Goal: Transaction & Acquisition: Purchase product/service

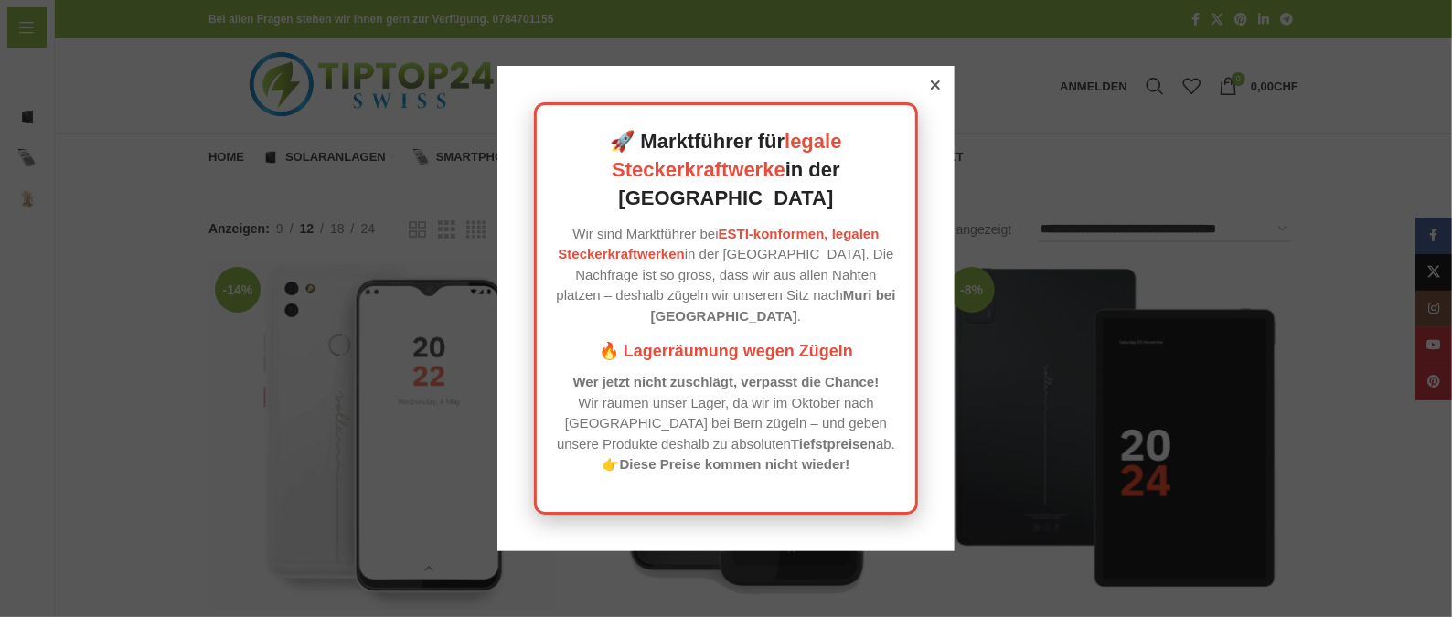
click at [934, 90] on icon at bounding box center [935, 84] width 9 height 9
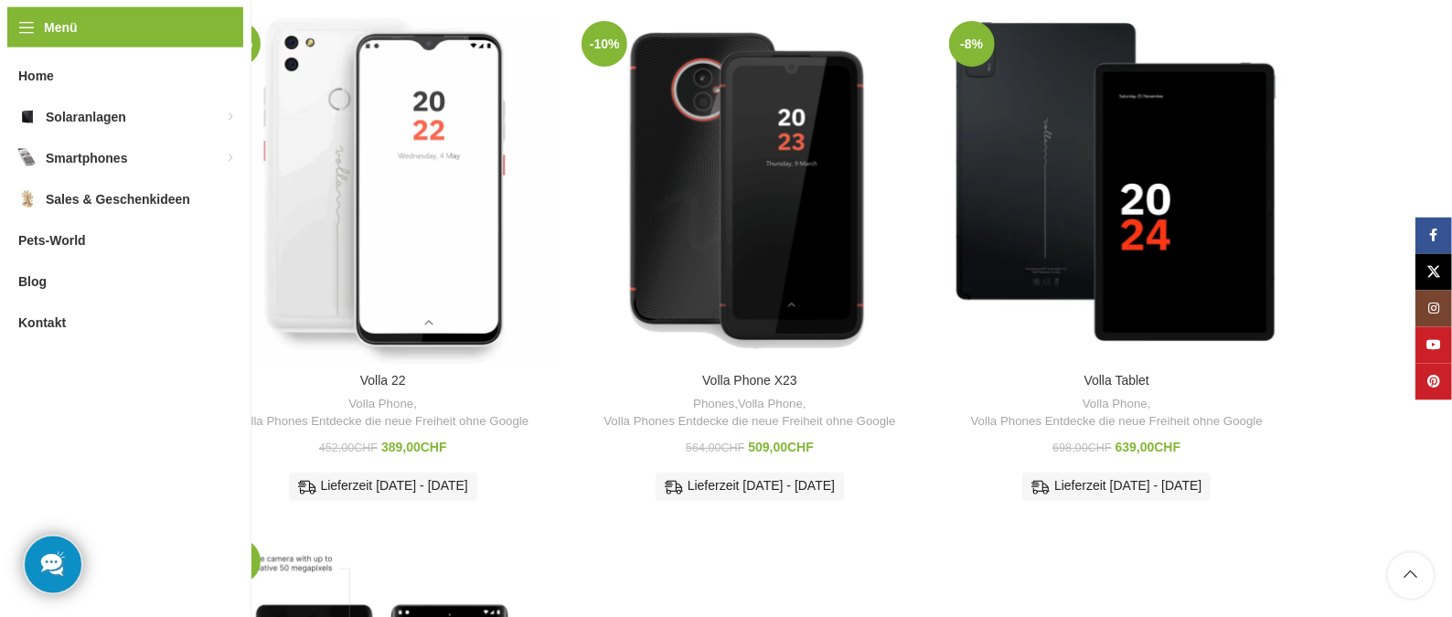
scroll to position [224, 0]
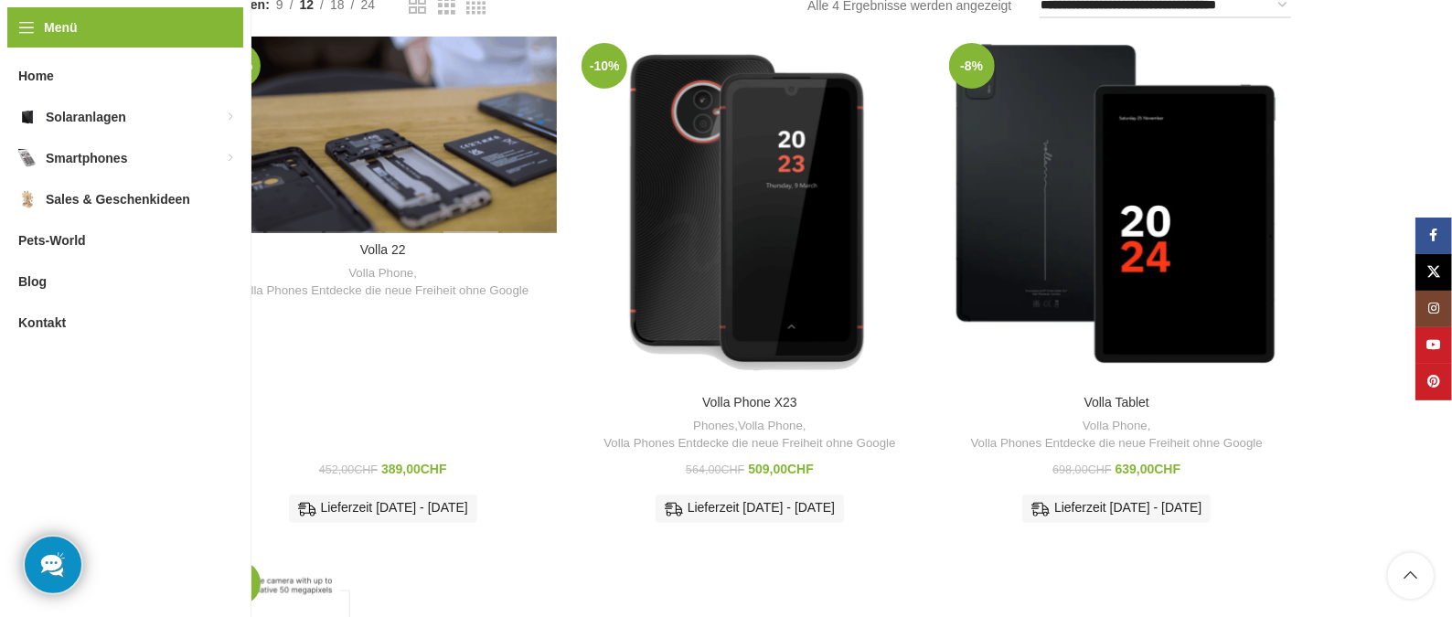
click at [462, 188] on div "Volla 22" at bounding box center [470, 135] width 59 height 196
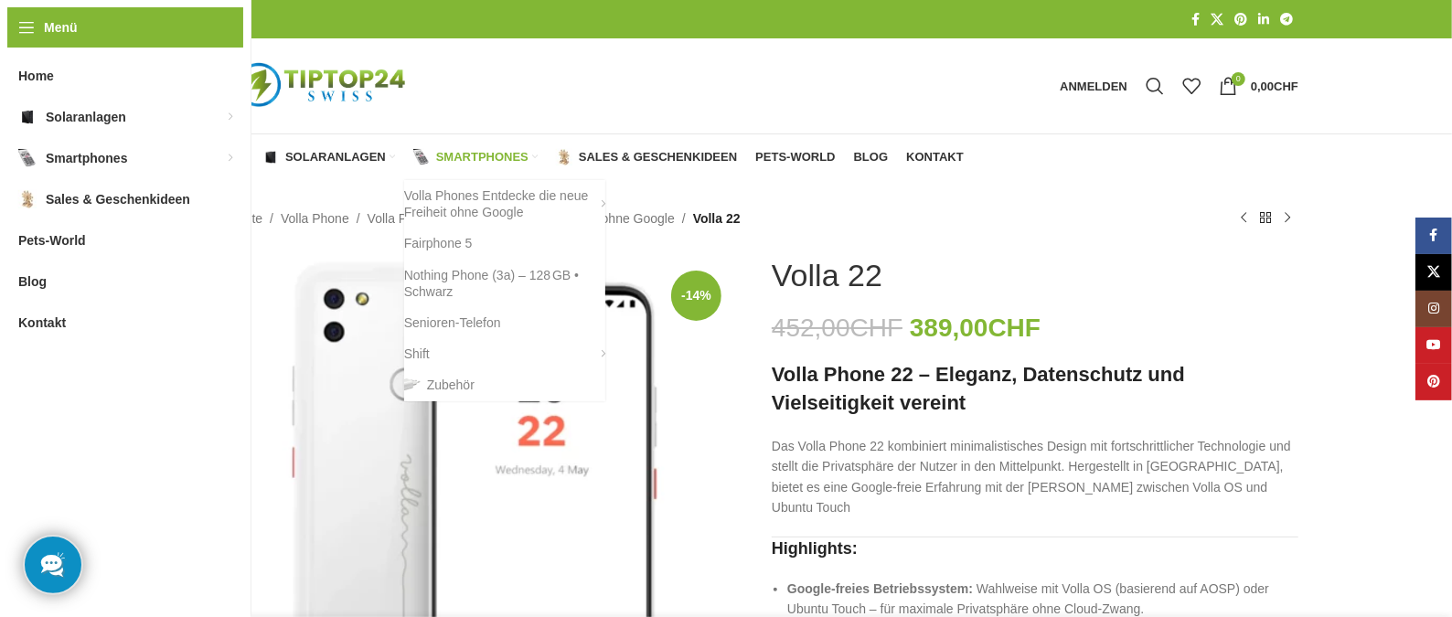
click at [505, 154] on span "Smartphones" at bounding box center [482, 157] width 92 height 15
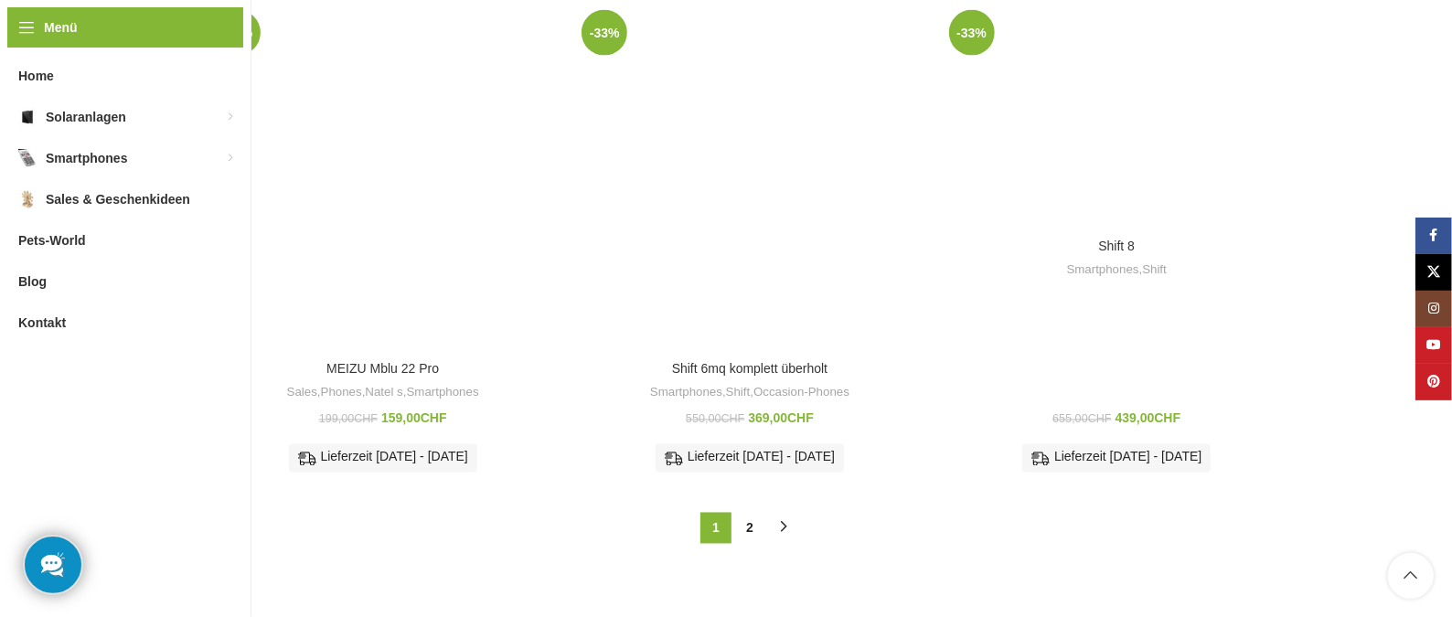
scroll to position [1984, 0]
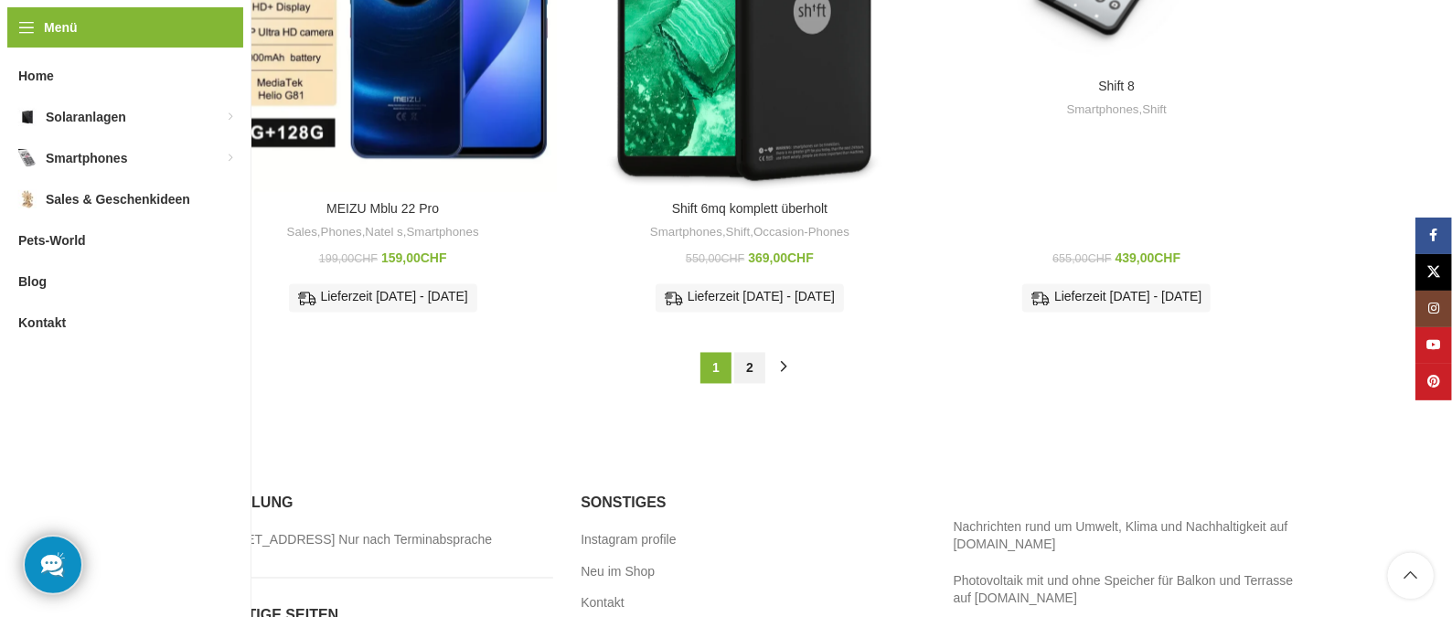
click at [752, 368] on link "2" at bounding box center [749, 368] width 31 height 31
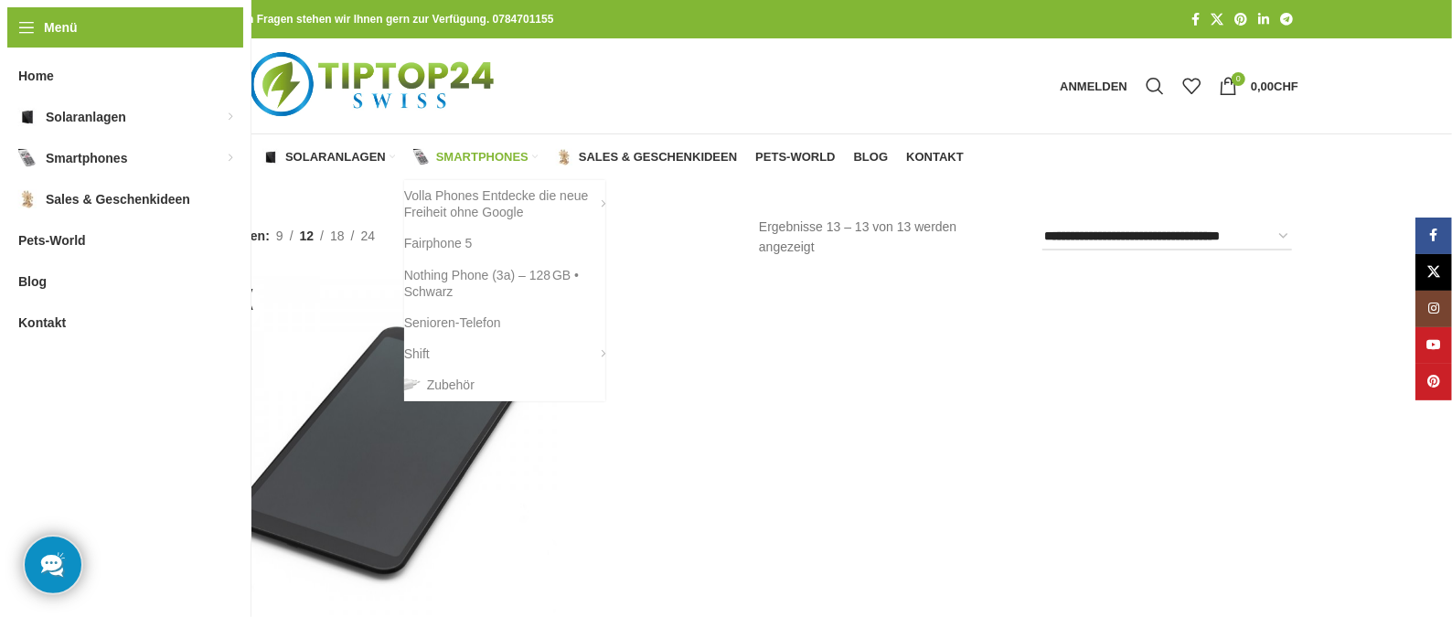
click at [459, 158] on span "Smartphones" at bounding box center [482, 157] width 92 height 15
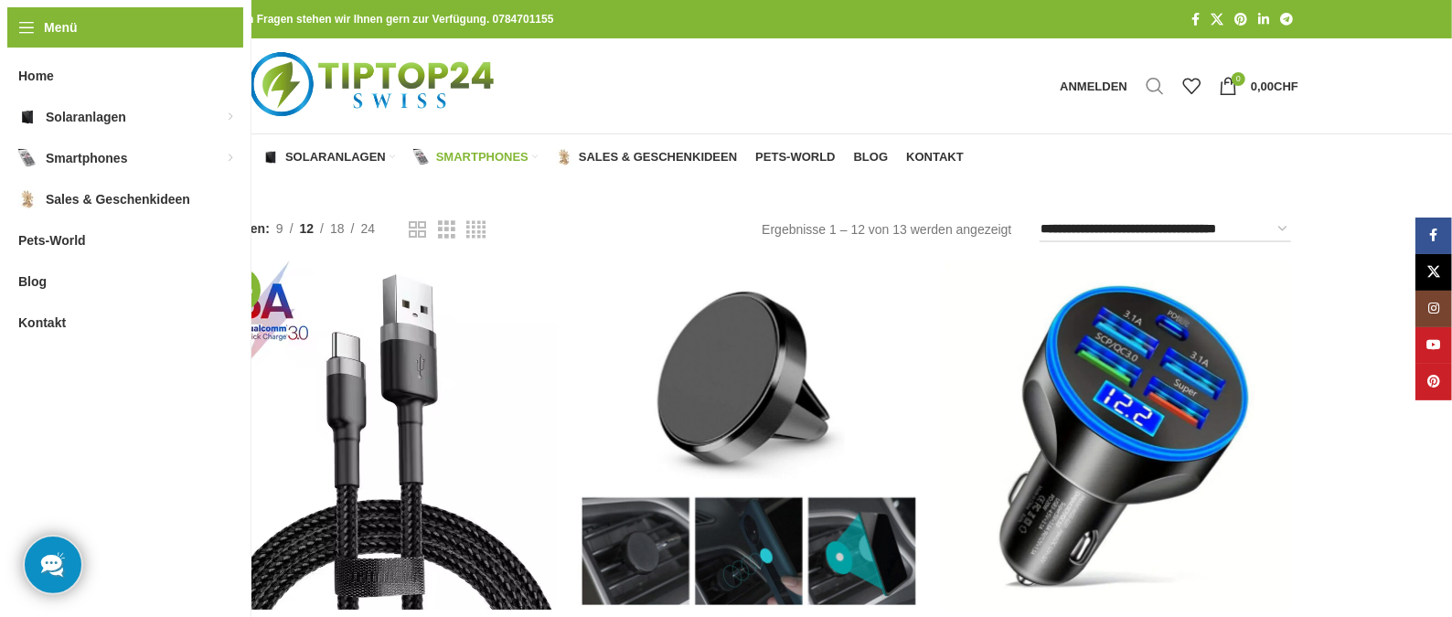
click at [1155, 81] on span "Suche" at bounding box center [1154, 86] width 18 height 18
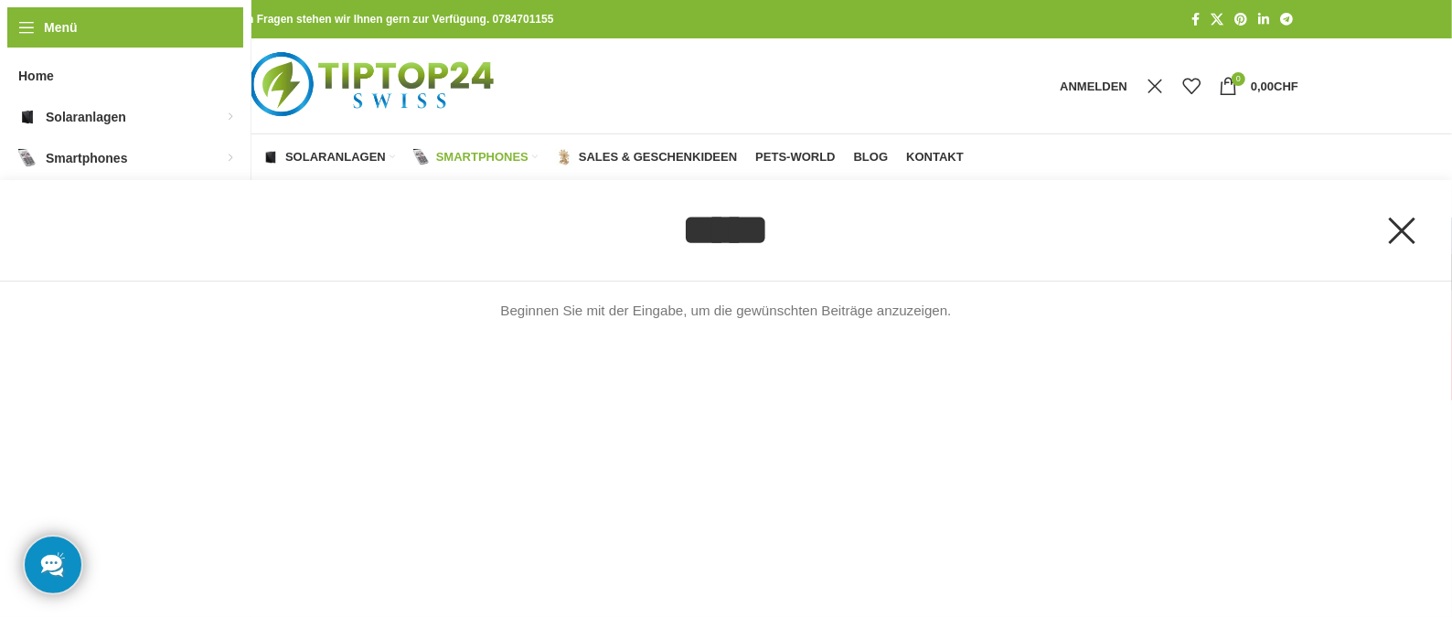
type input "*****"
click button "Suche" at bounding box center [0, 0] width 0 height 0
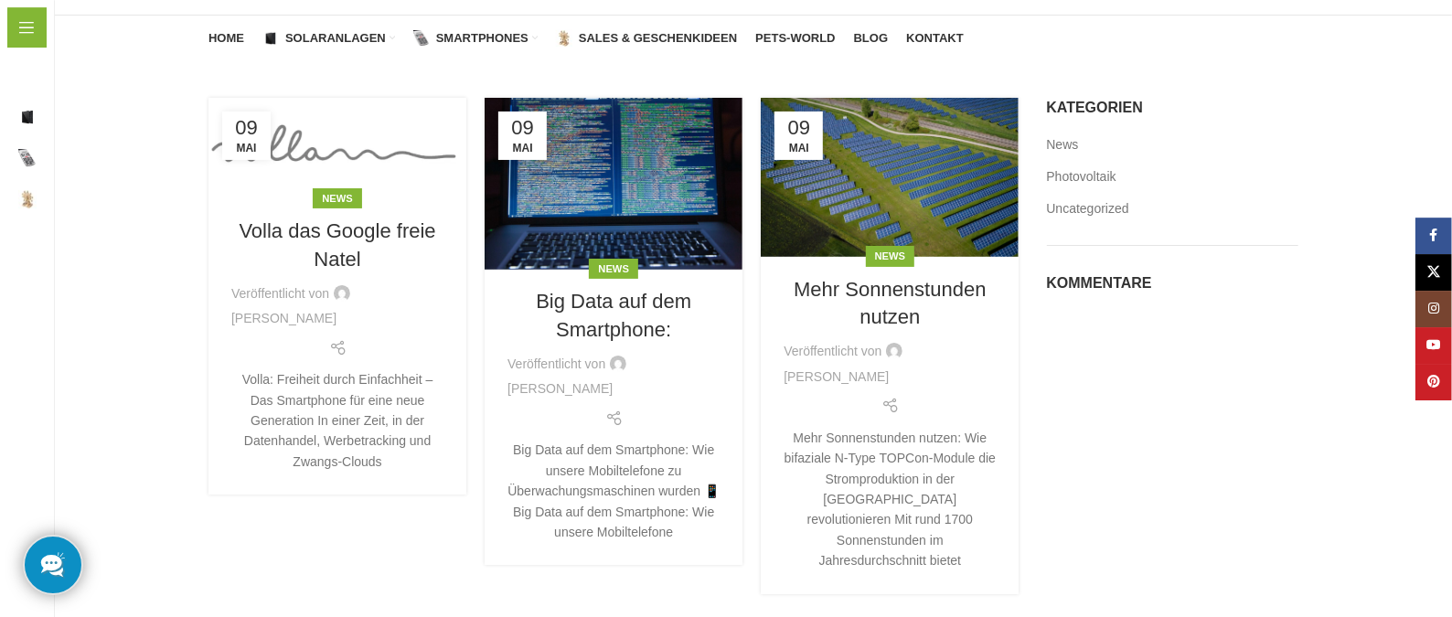
scroll to position [128, 0]
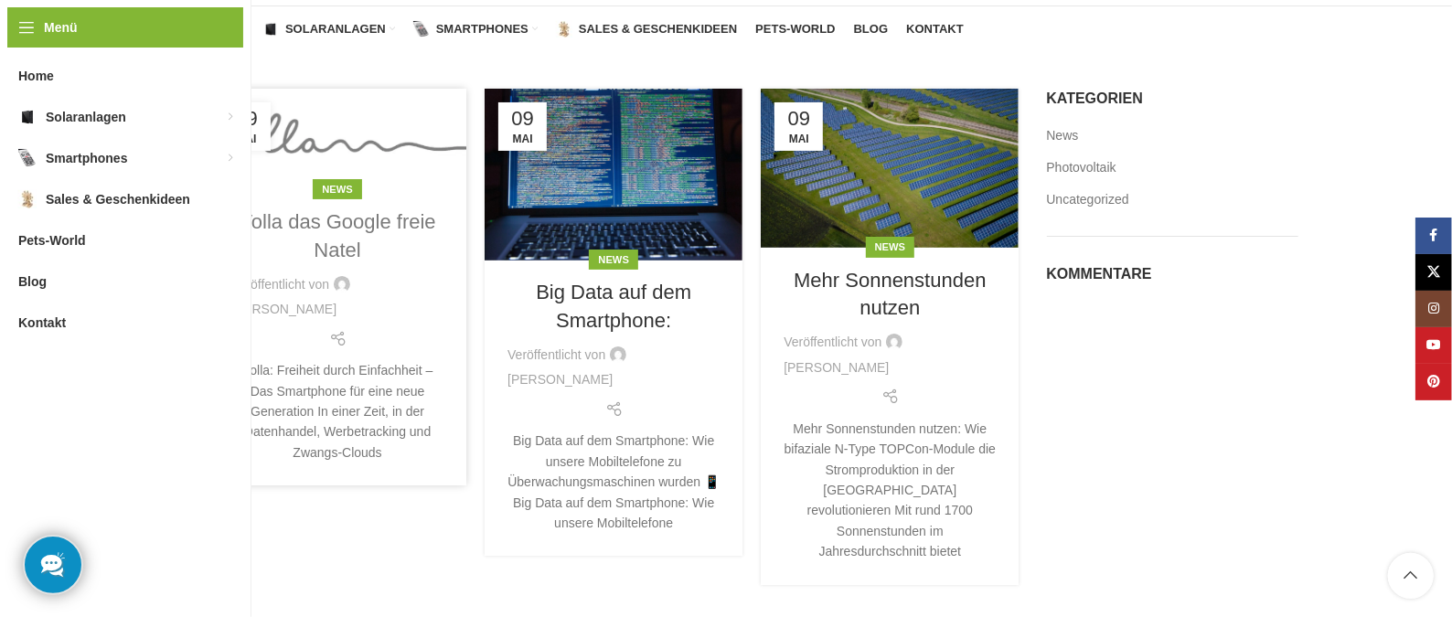
click at [344, 228] on link "Volla das Google freie Natel" at bounding box center [337, 235] width 197 height 51
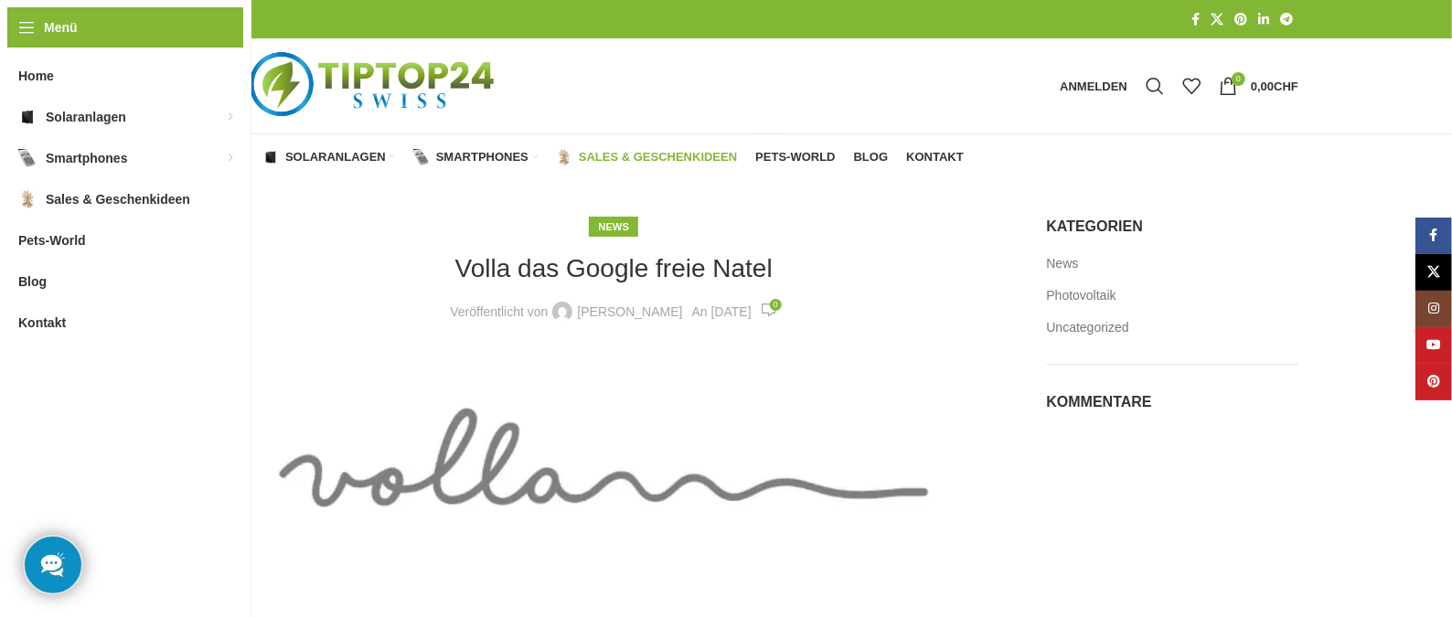
click at [627, 155] on span "Sales & Geschenkideen" at bounding box center [658, 157] width 158 height 15
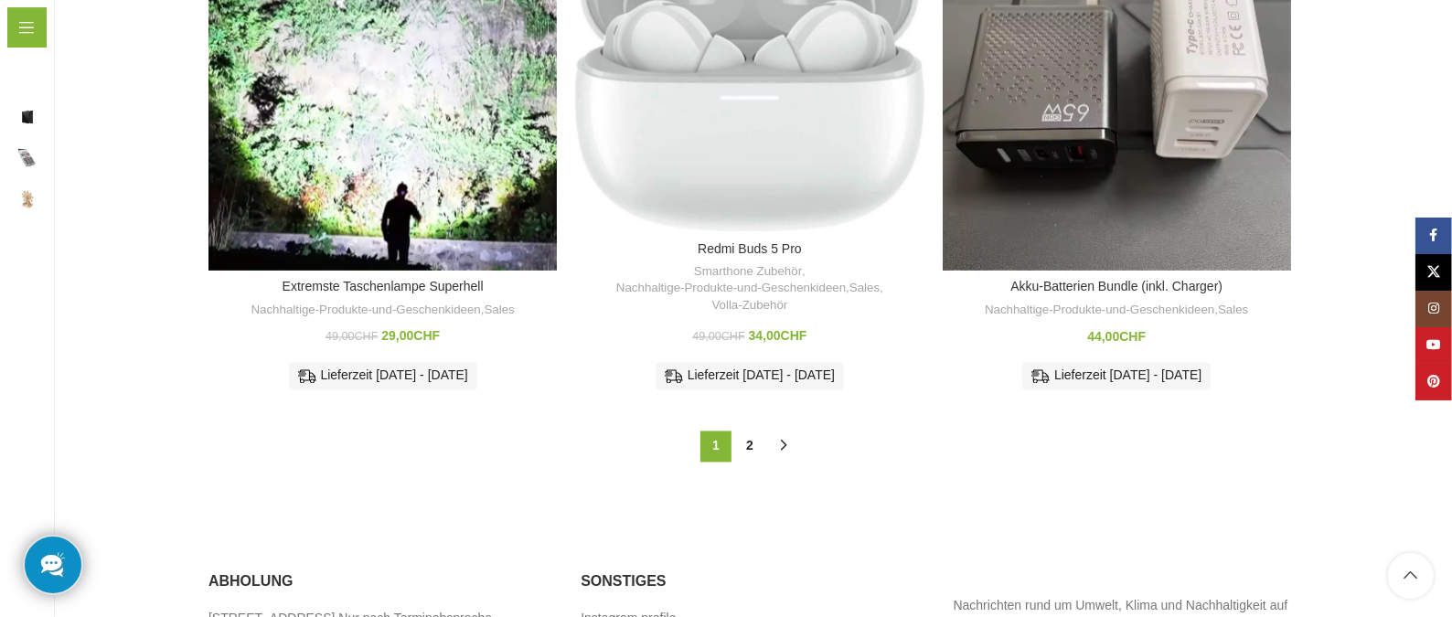
scroll to position [1952, 0]
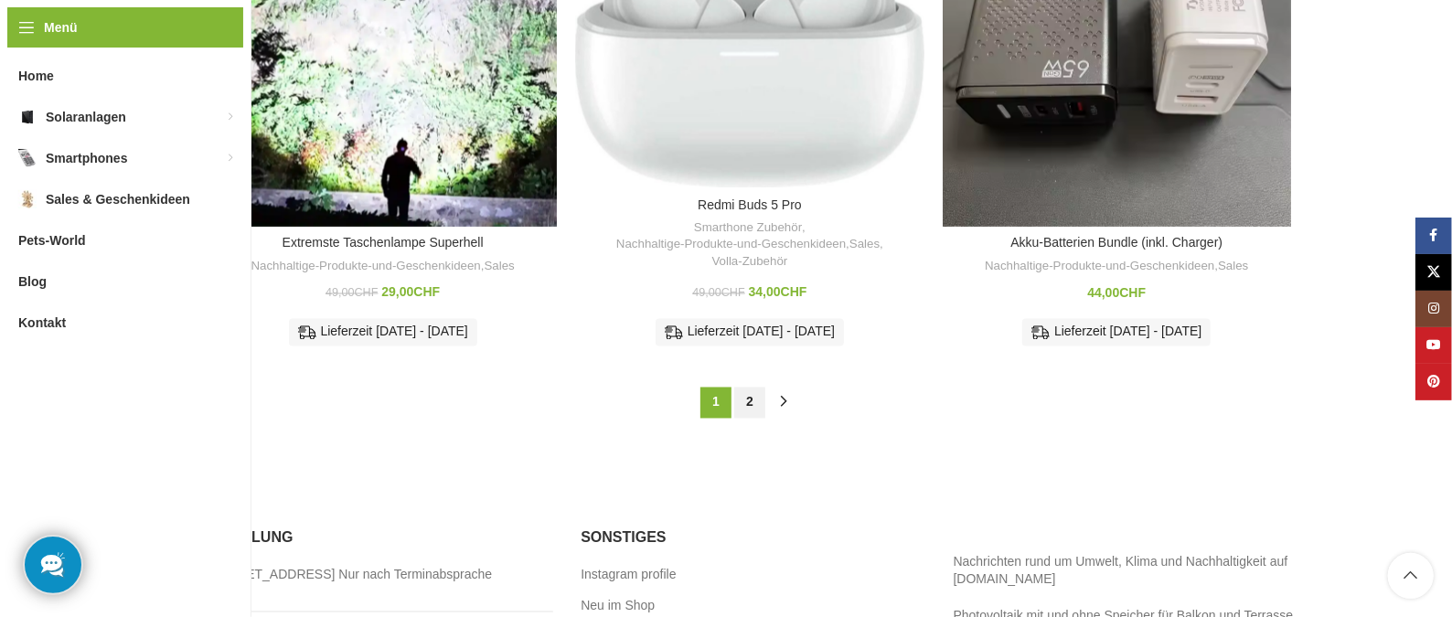
click at [752, 407] on link "2" at bounding box center [749, 403] width 31 height 31
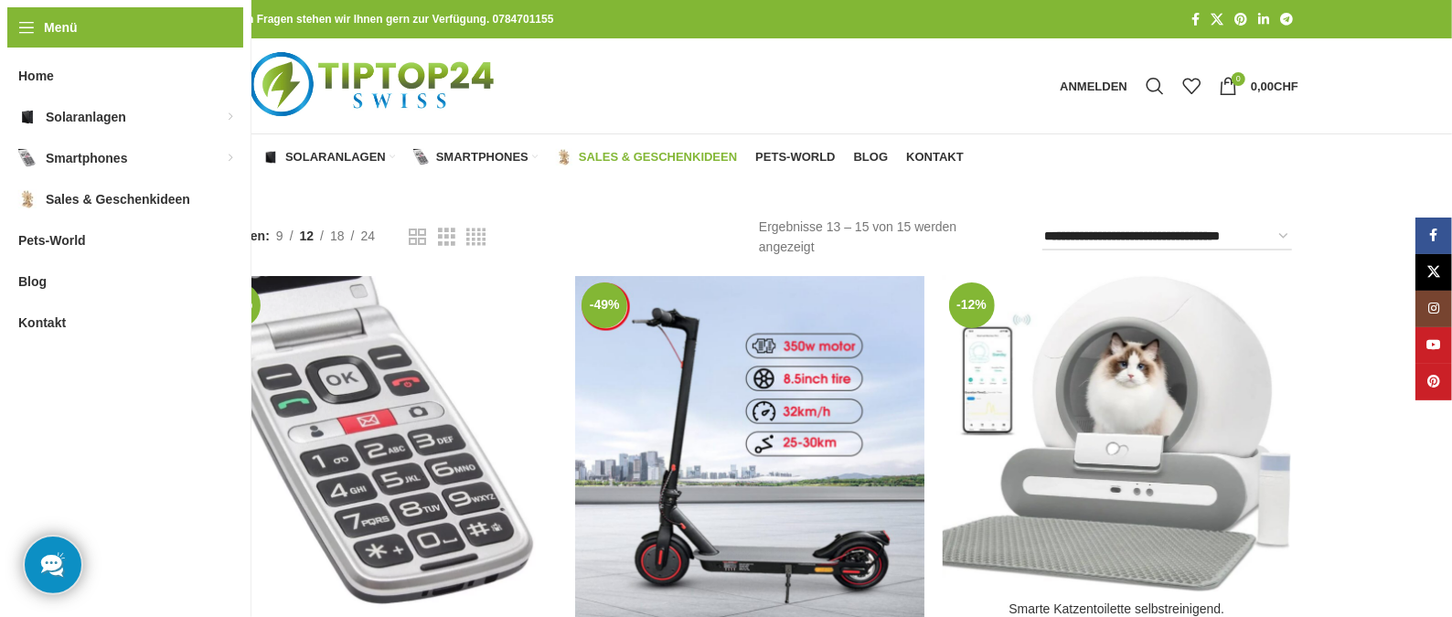
click at [214, 158] on span "Home" at bounding box center [226, 157] width 36 height 15
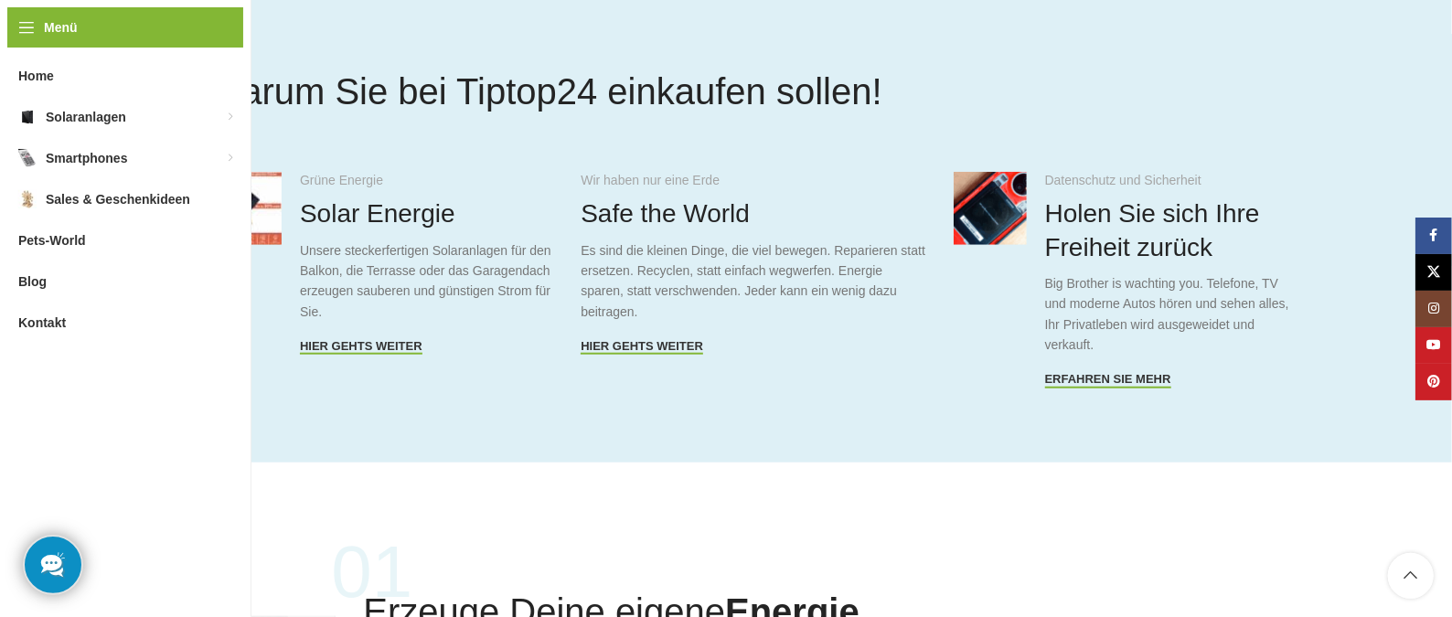
scroll to position [1056, 0]
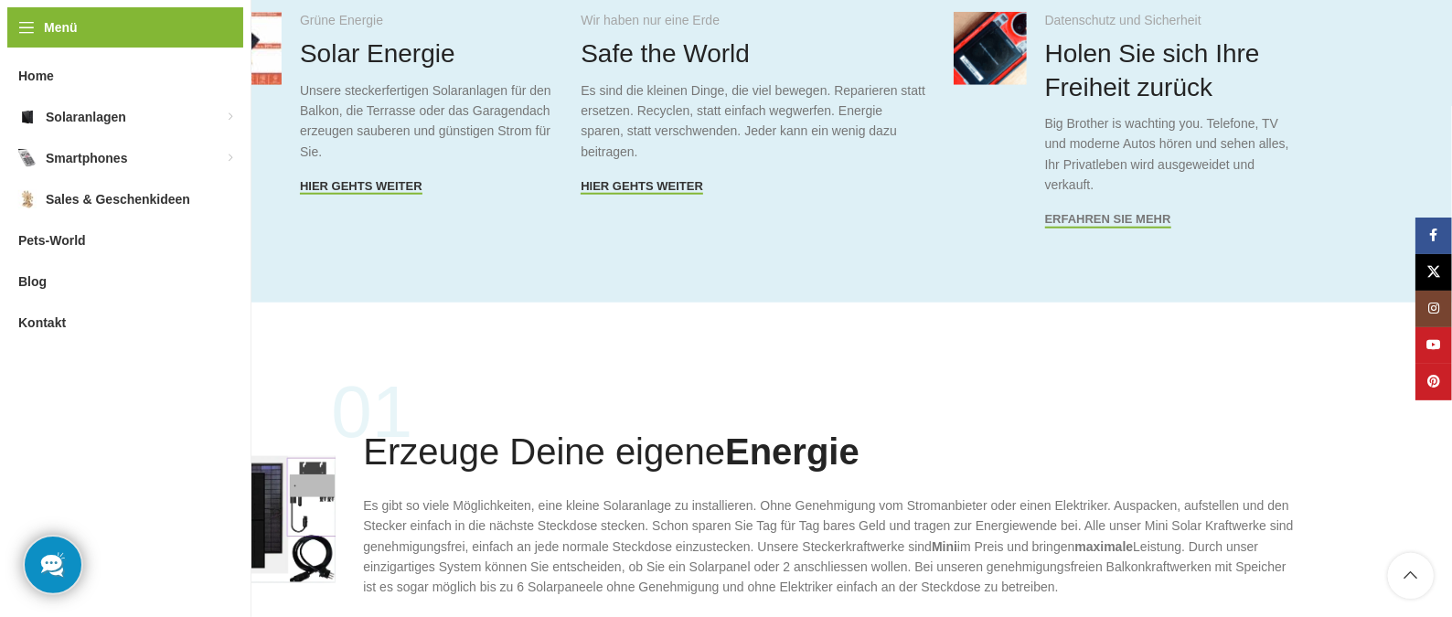
click at [1131, 222] on span "Erfahren Sie mehr" at bounding box center [1108, 219] width 126 height 15
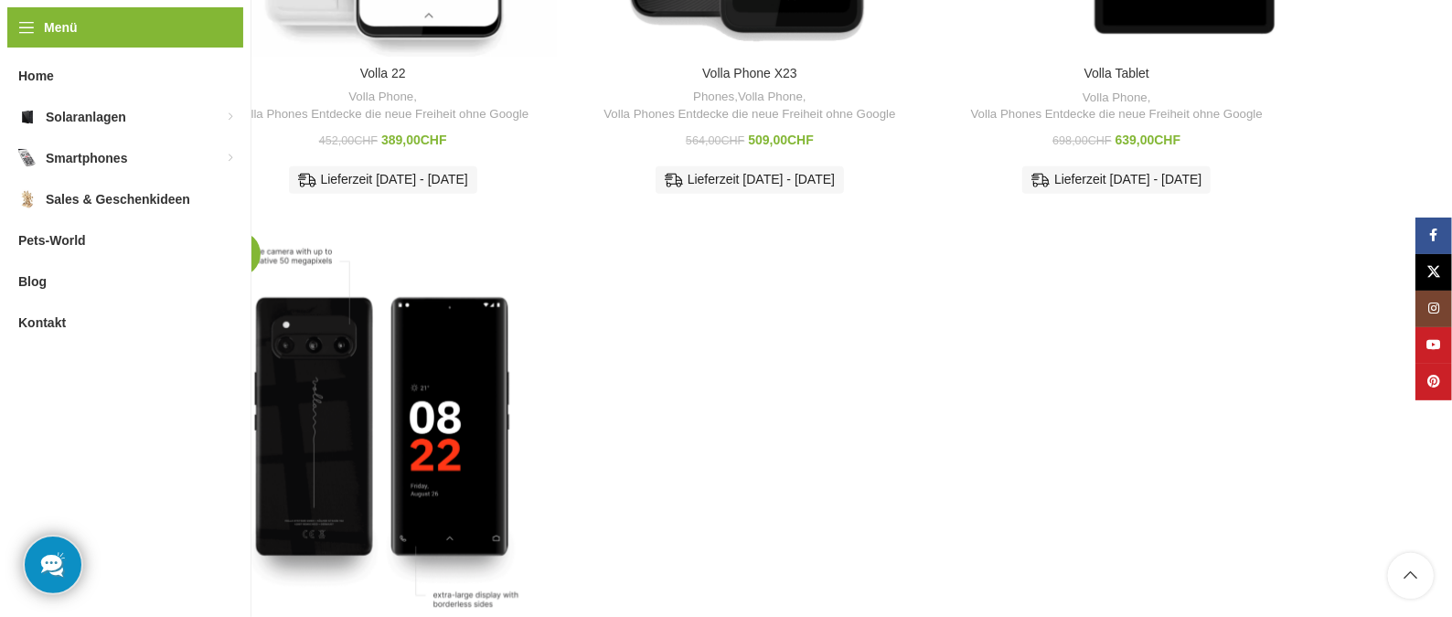
scroll to position [1184, 0]
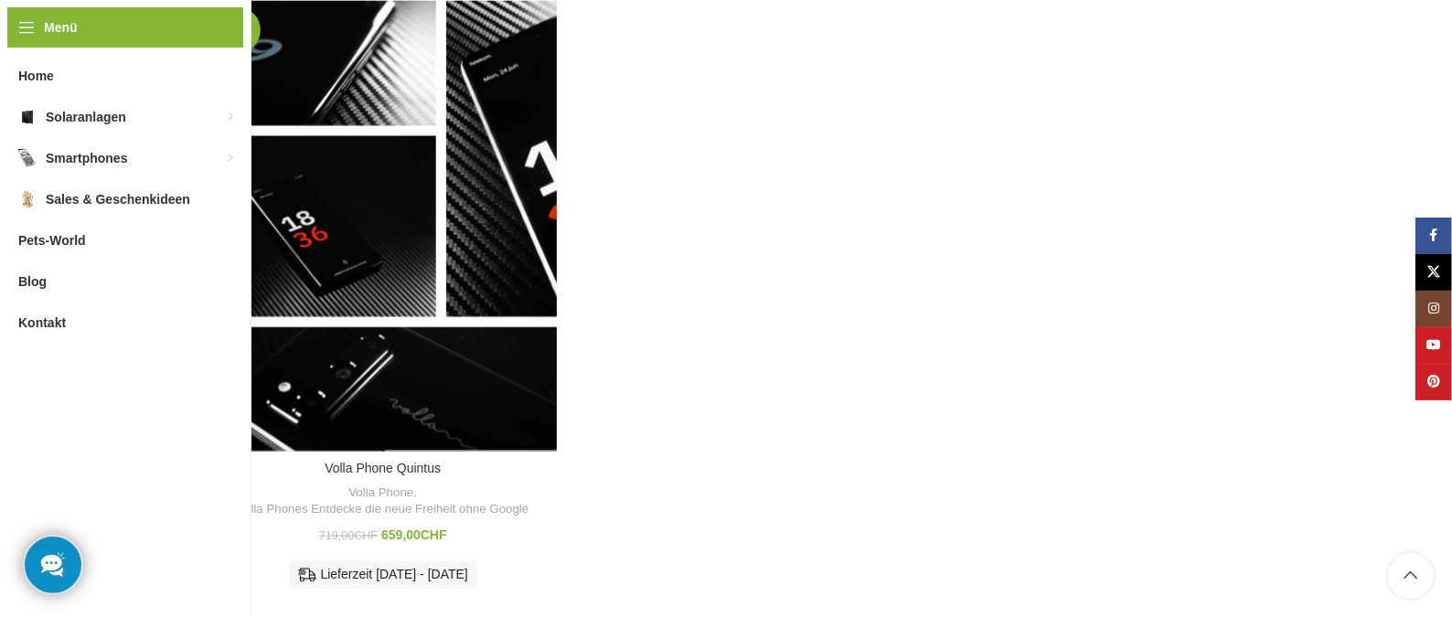
click at [456, 245] on div "Volla Phone Quintus" at bounding box center [470, 226] width 175 height 451
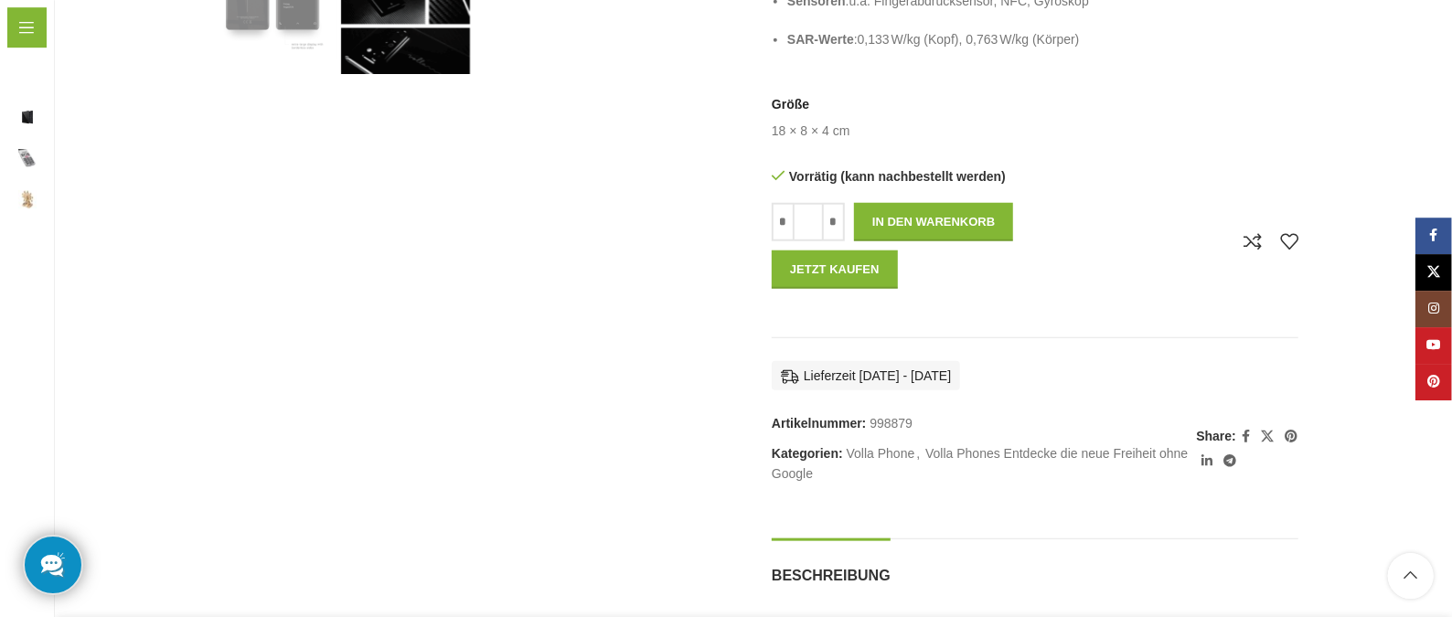
scroll to position [992, 0]
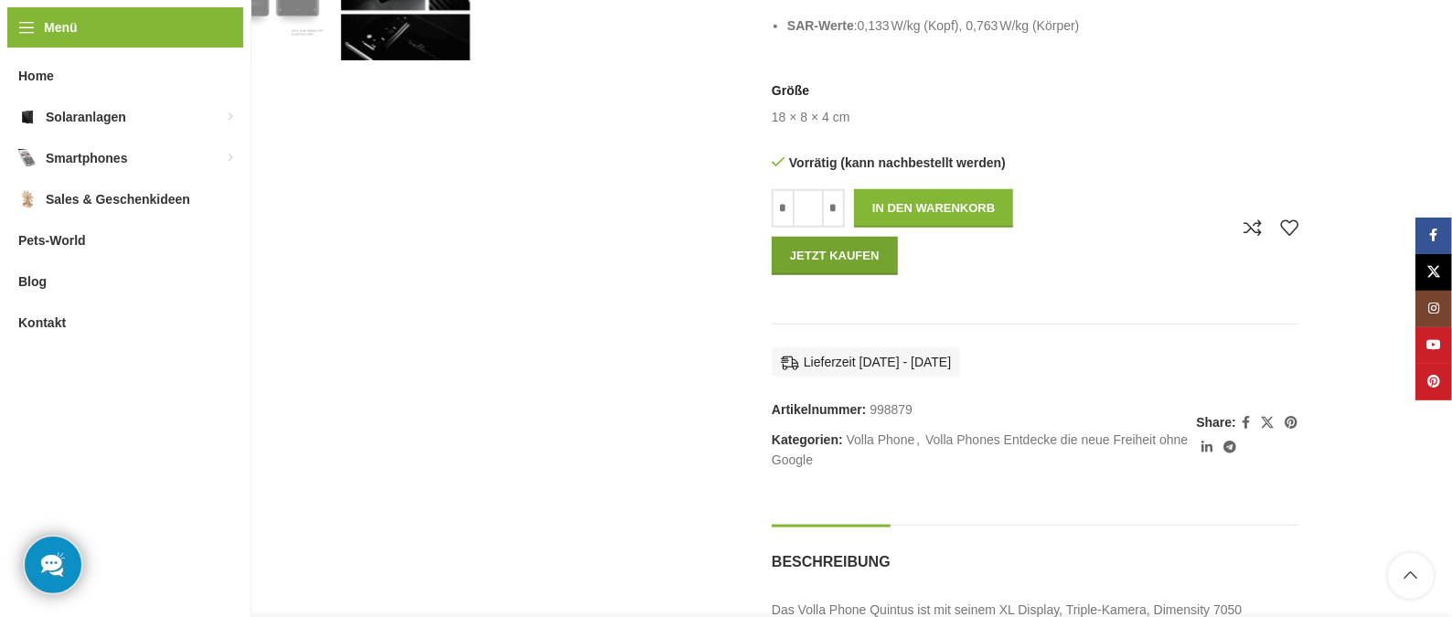
click at [808, 239] on button "Jetzt kaufen" at bounding box center [835, 256] width 126 height 38
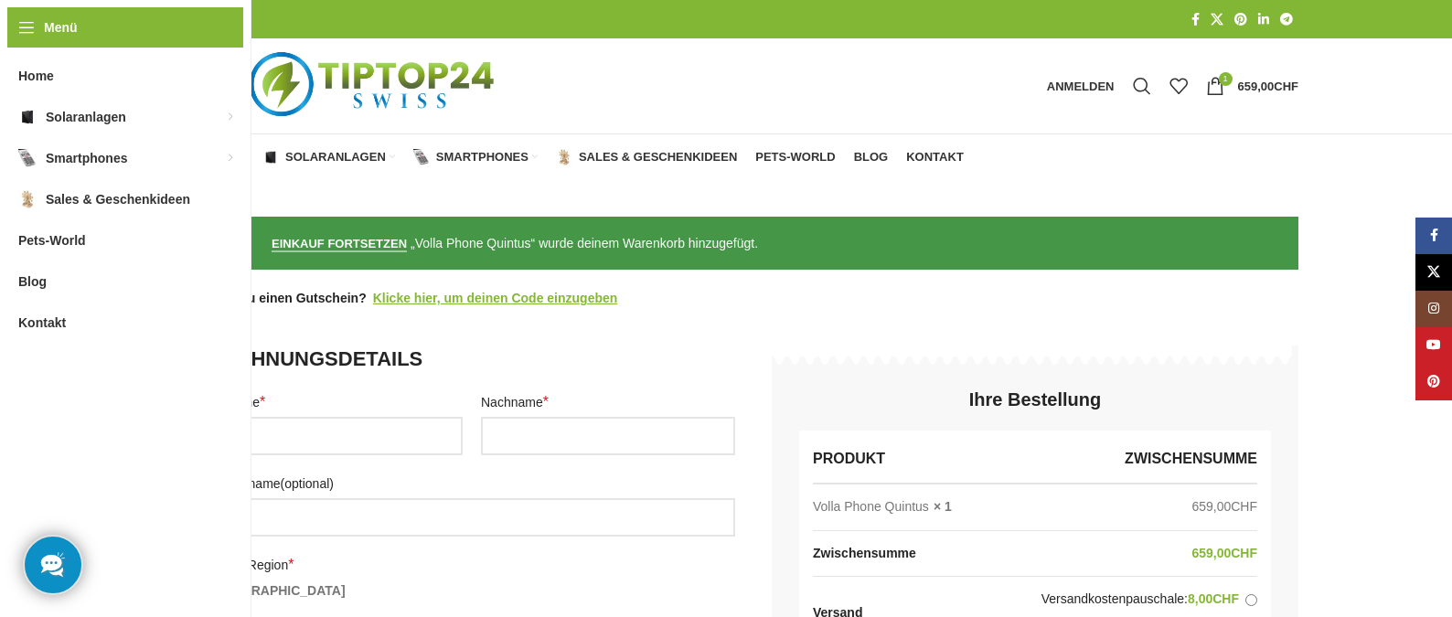
select select "**"
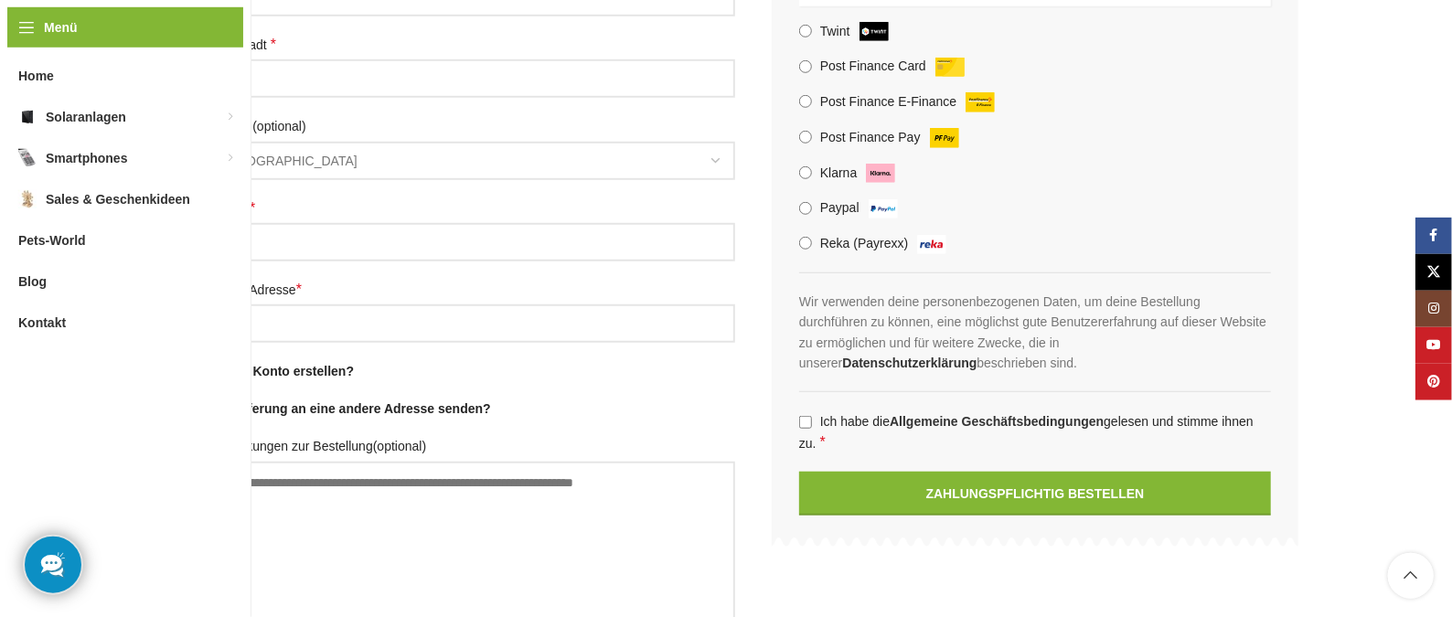
scroll to position [832, 0]
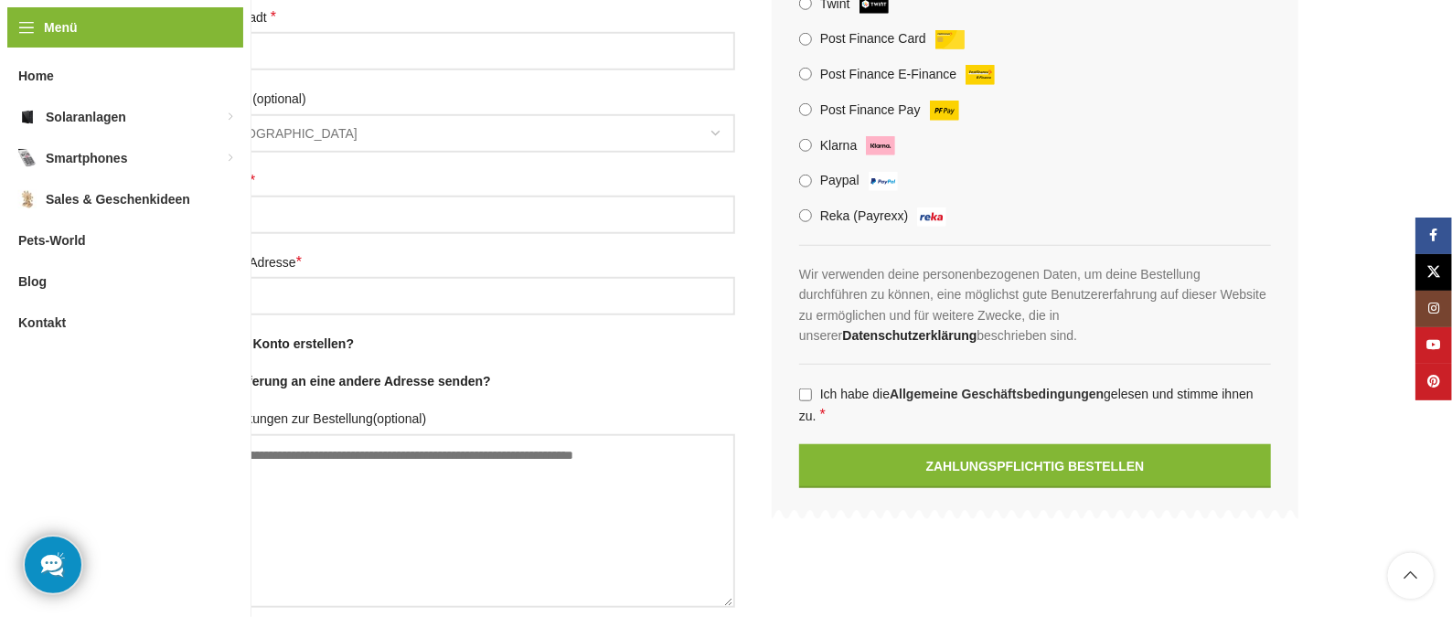
click at [976, 328] on link "Datenschutzerklärung" at bounding box center [909, 335] width 134 height 15
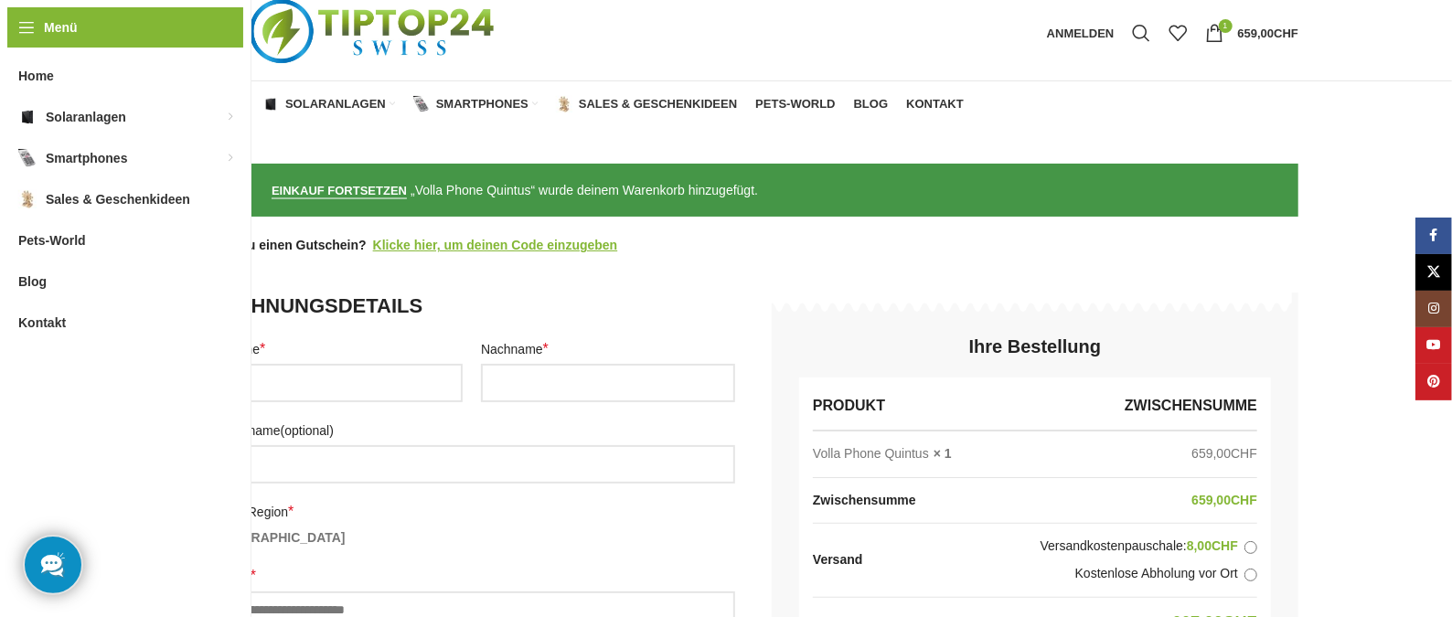
scroll to position [0, 0]
